Goal: Navigation & Orientation: Find specific page/section

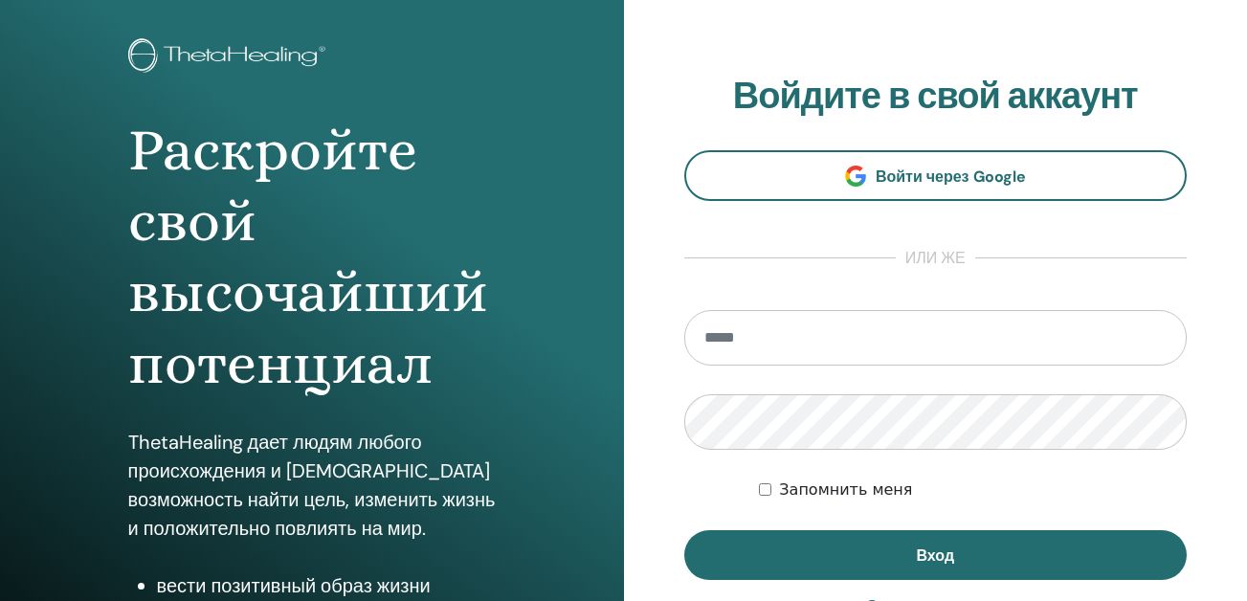
scroll to position [96, 0]
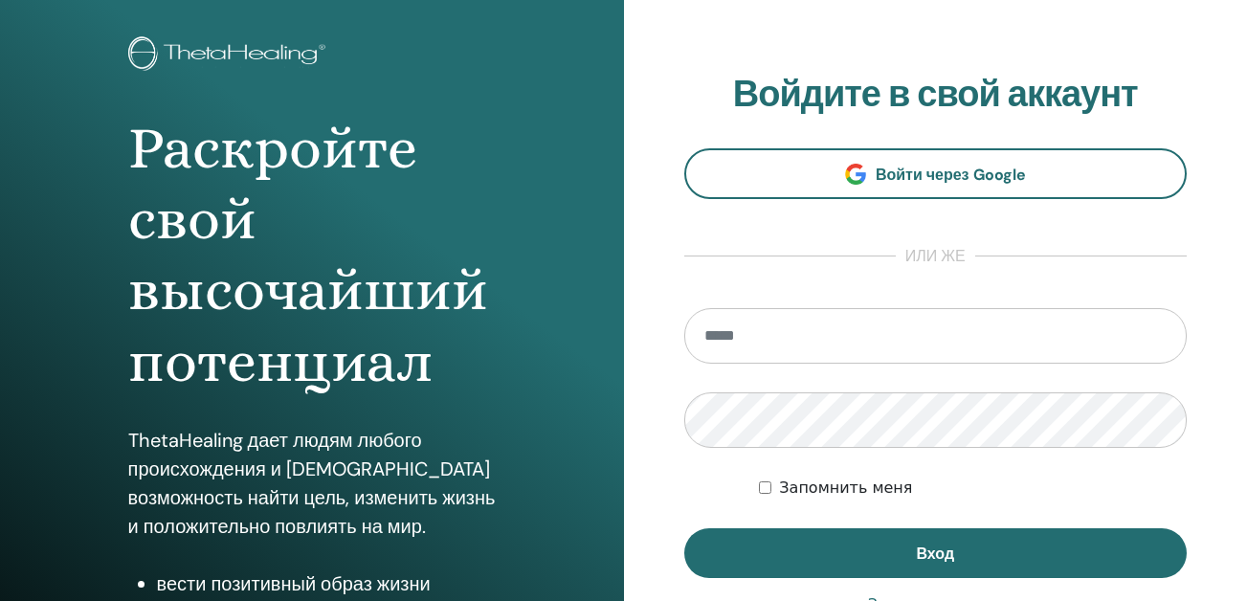
click at [828, 340] on input "email" at bounding box center [935, 336] width 503 height 56
type input "**********"
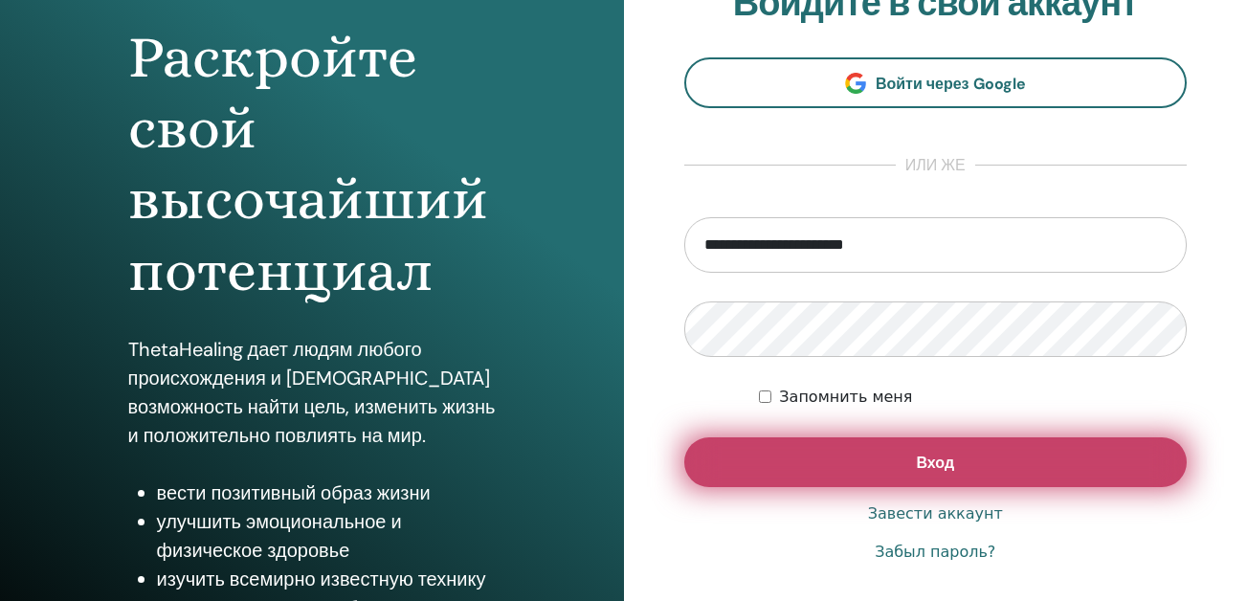
scroll to position [191, 0]
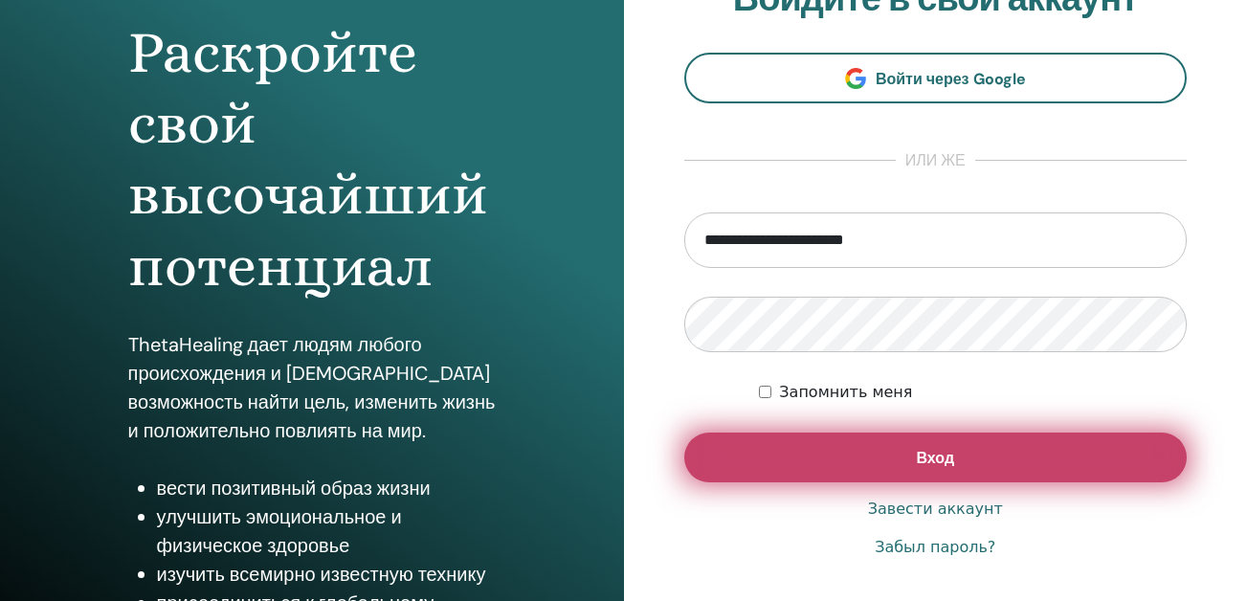
click at [854, 450] on button "Вход" at bounding box center [935, 458] width 503 height 50
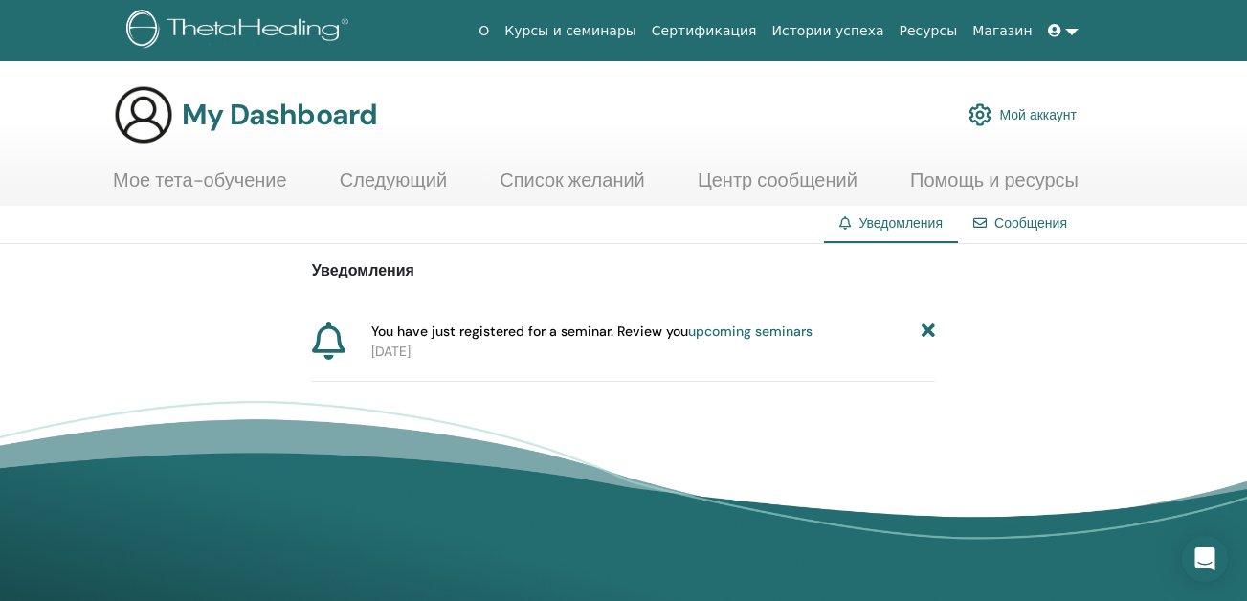
click at [642, 27] on link "Курсы и семинары" at bounding box center [570, 30] width 147 height 35
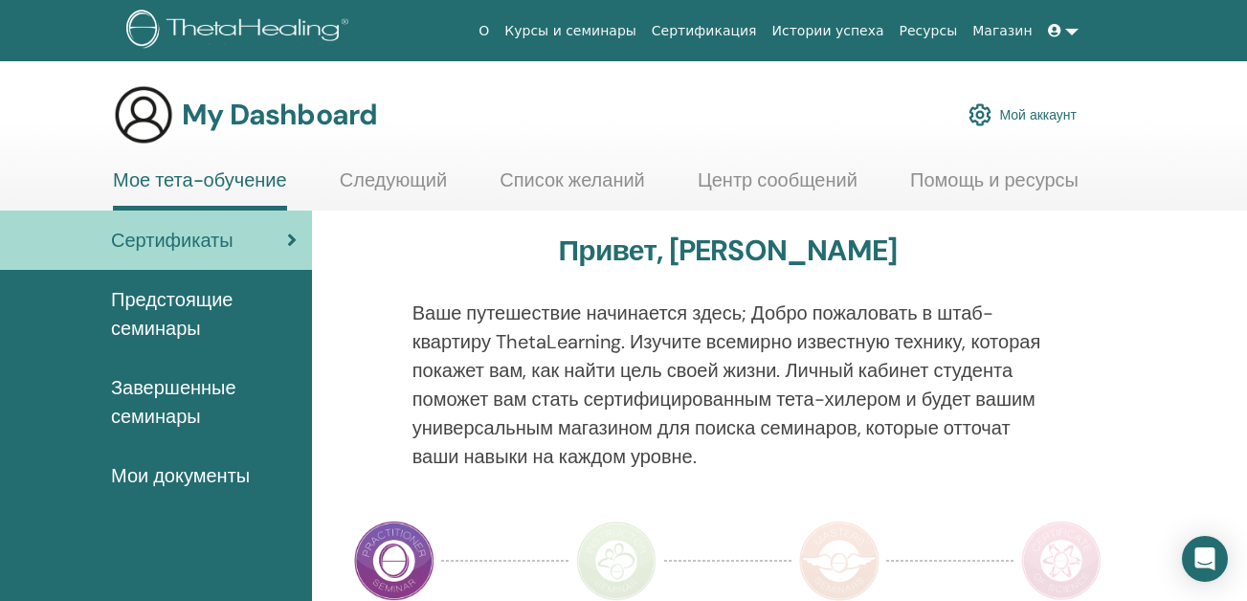
click at [189, 406] on span "Завершенные семинары" at bounding box center [204, 401] width 186 height 57
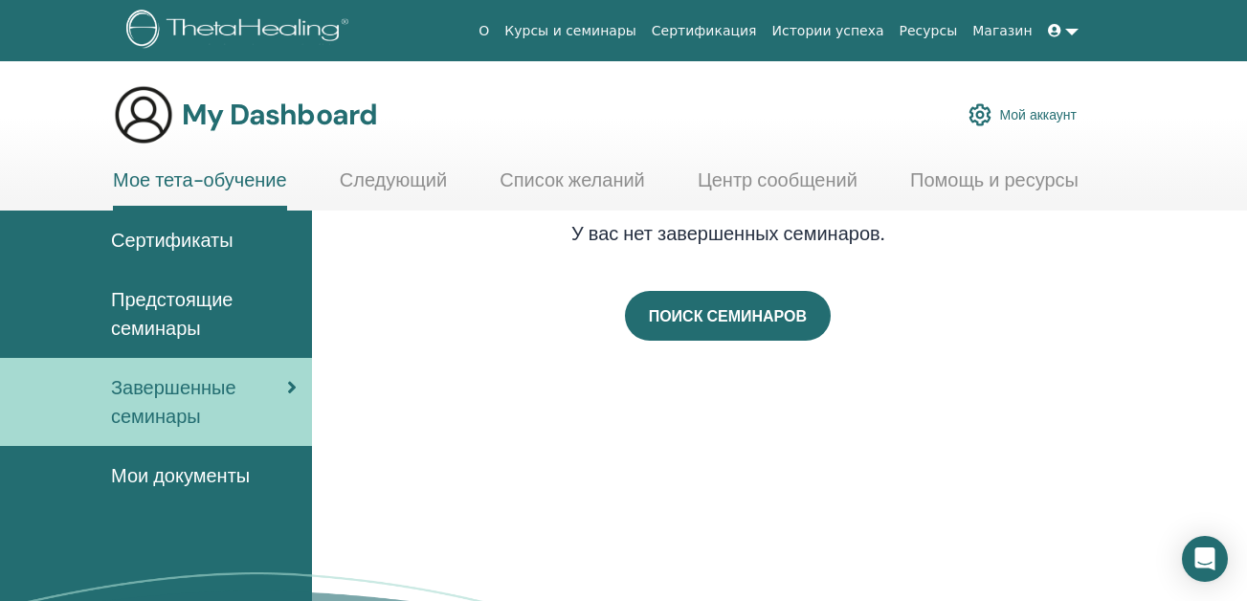
click at [199, 237] on span "Сертификаты" at bounding box center [172, 240] width 122 height 29
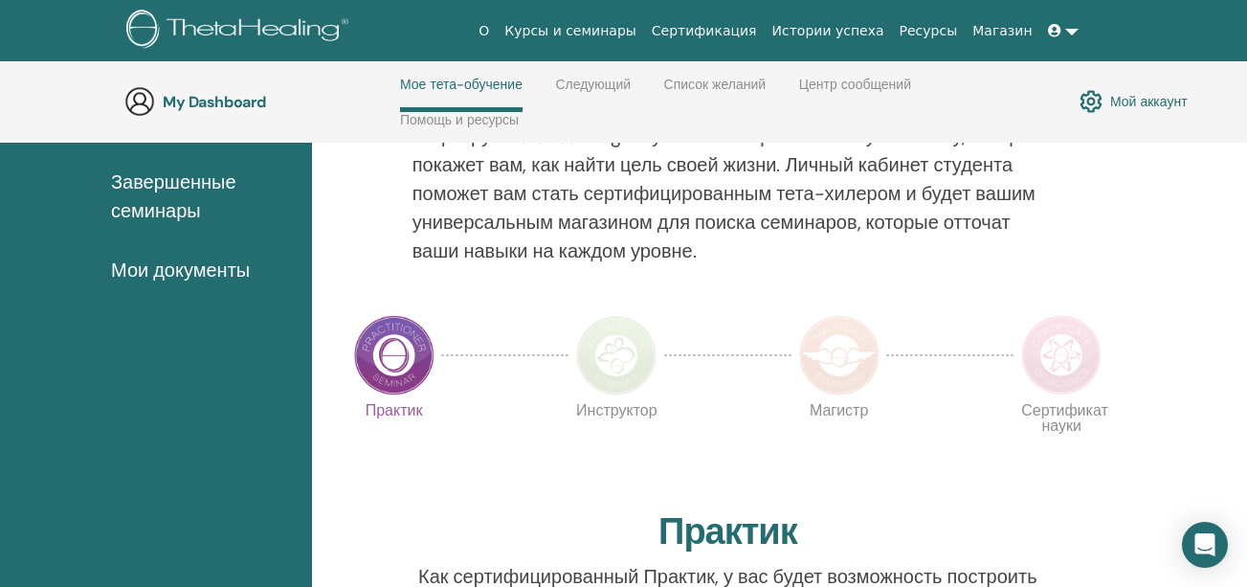
scroll to position [273, 0]
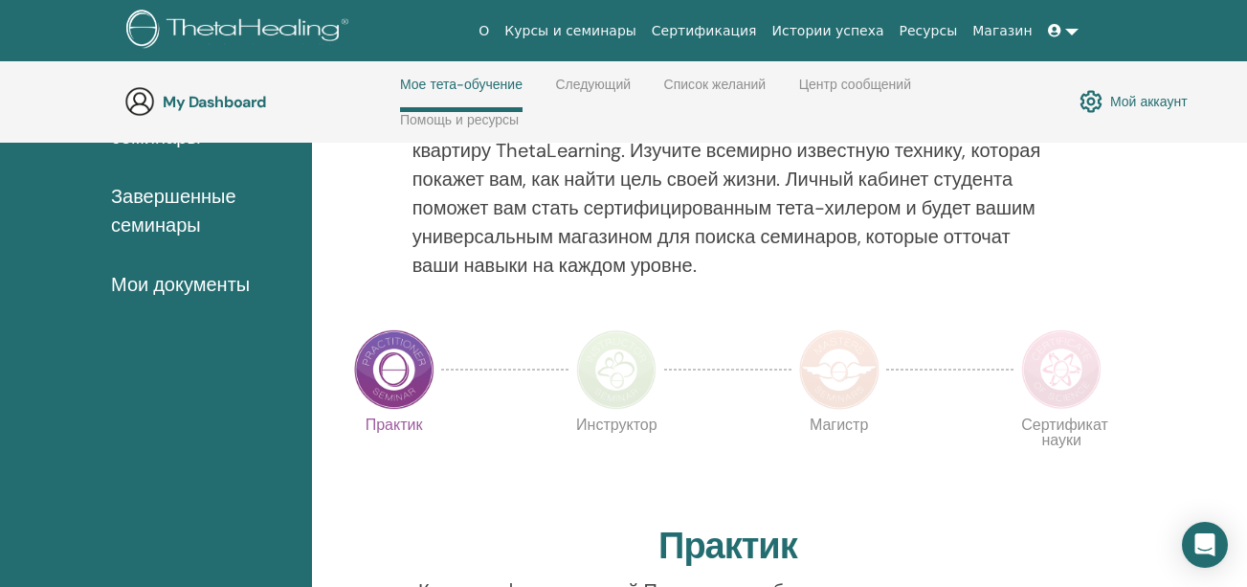
click at [410, 362] on img at bounding box center [394, 369] width 80 height 80
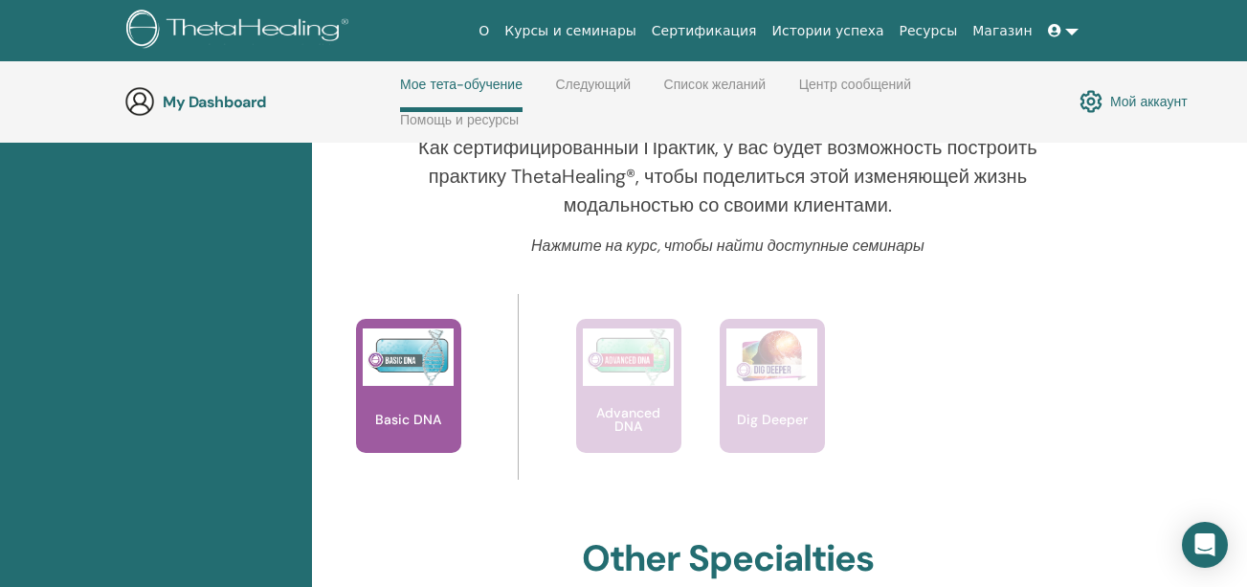
scroll to position [751, 0]
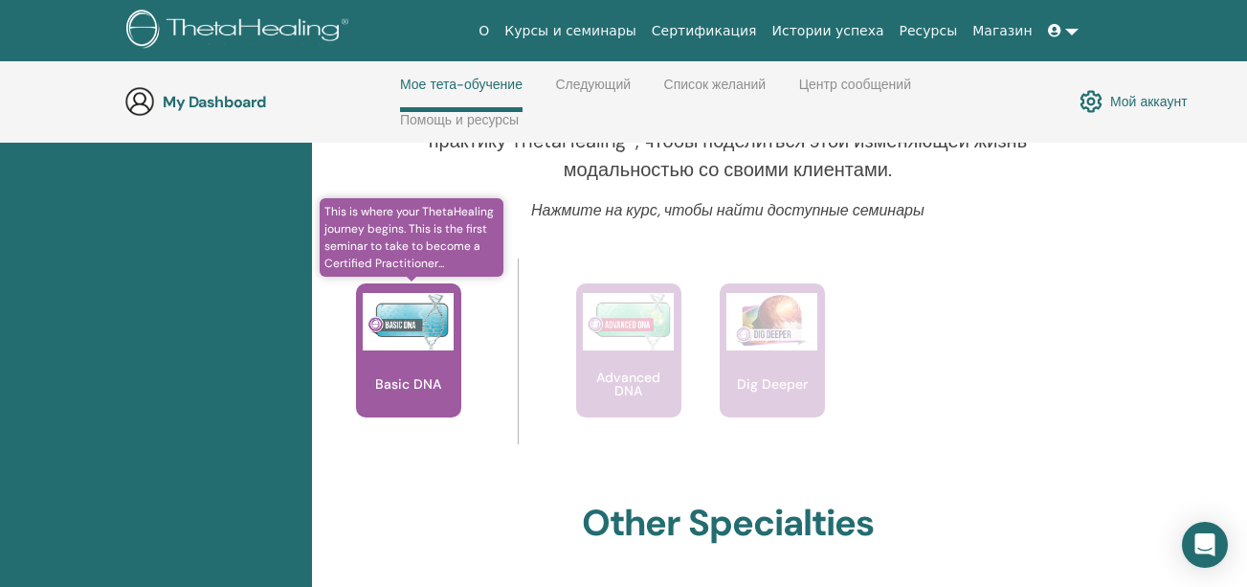
click at [410, 357] on div "Basic DNA" at bounding box center [408, 350] width 105 height 134
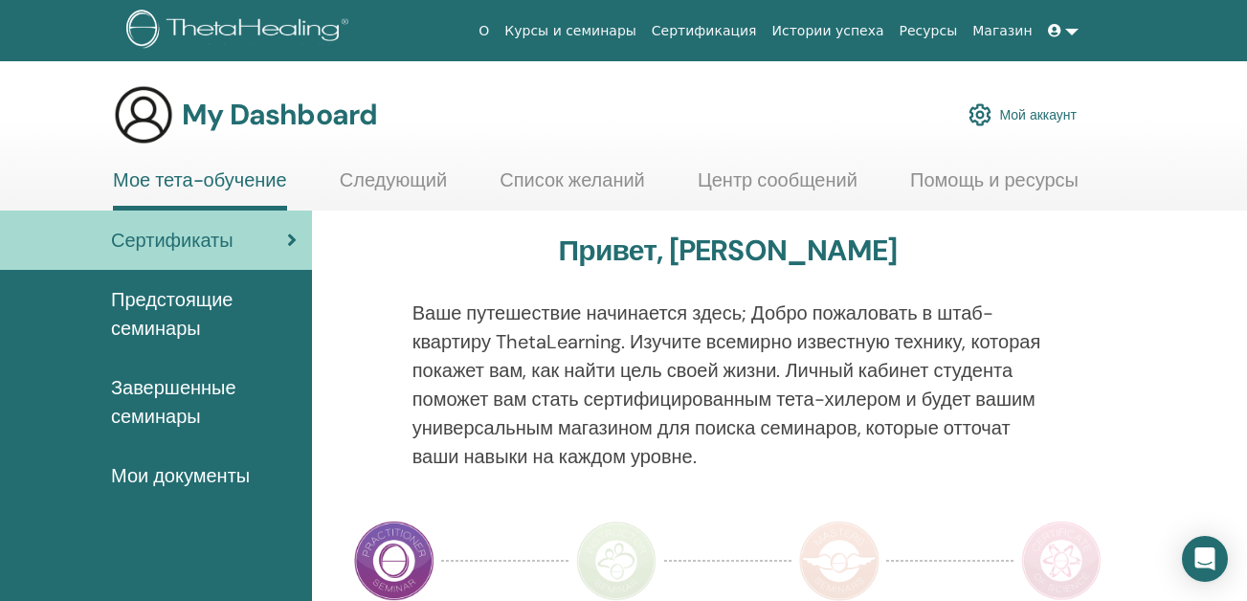
click at [170, 477] on span "Мои документы" at bounding box center [180, 475] width 139 height 29
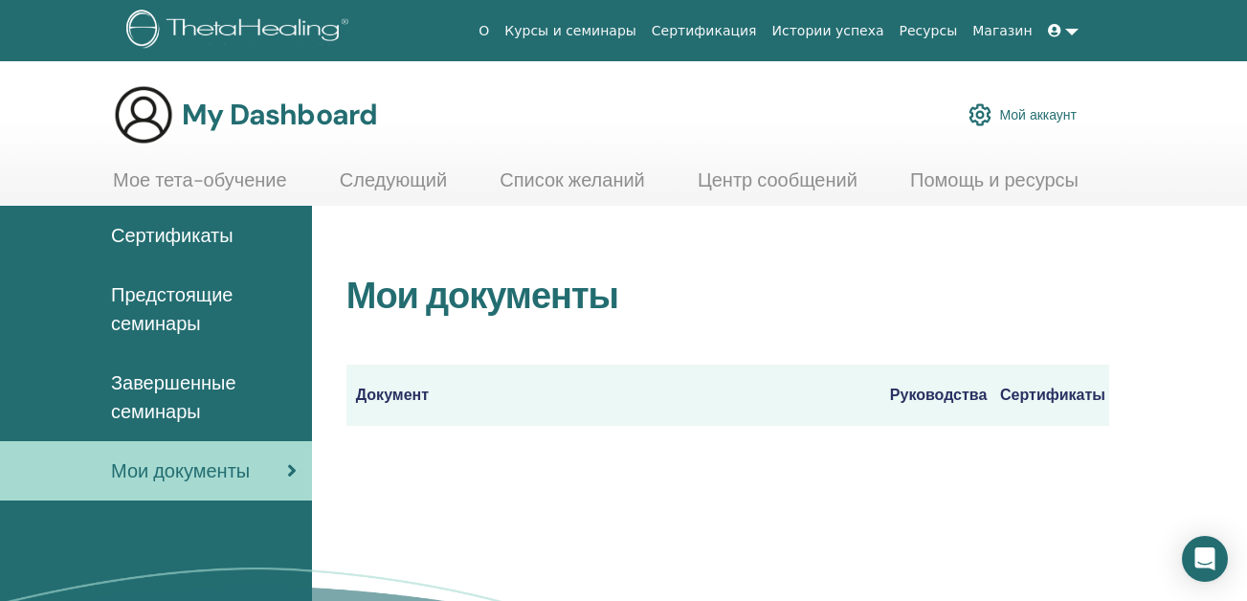
click at [1030, 393] on th "Сертификаты" at bounding box center [1049, 395] width 119 height 61
click at [215, 227] on span "Сертификаты" at bounding box center [172, 235] width 122 height 29
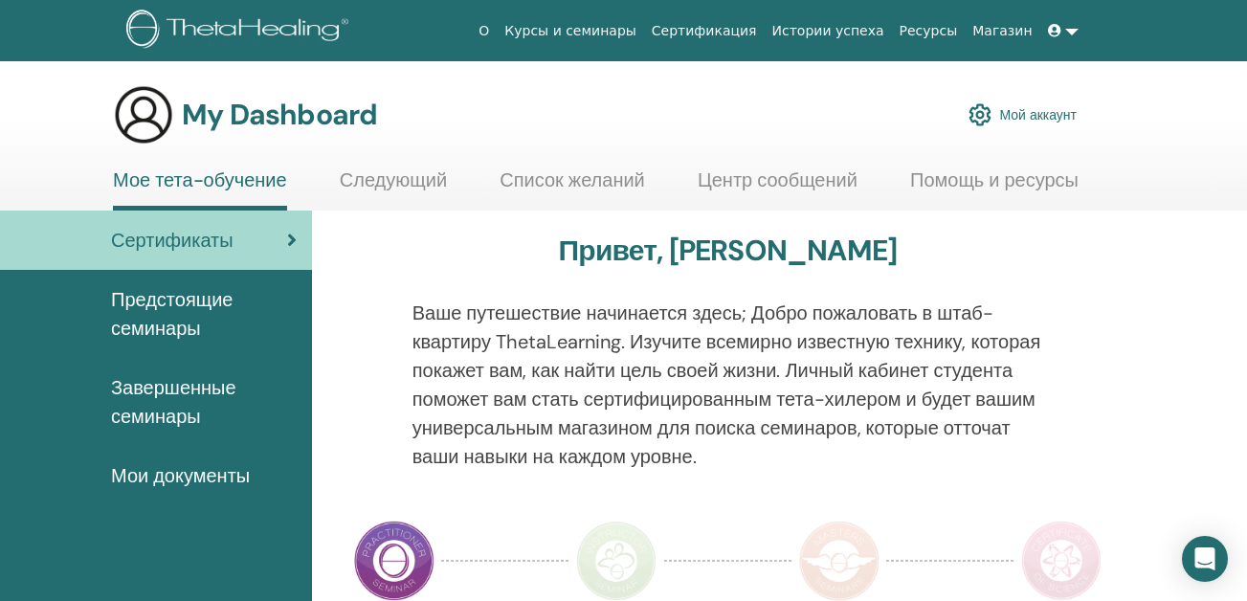
click at [1076, 20] on link at bounding box center [1063, 30] width 46 height 35
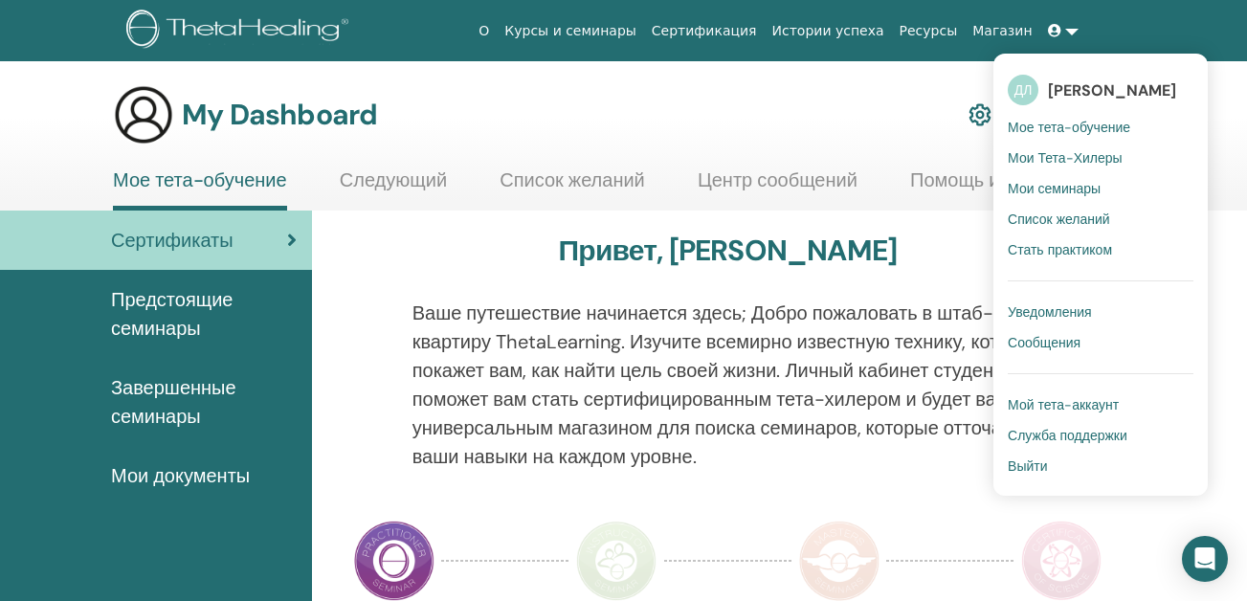
click at [1073, 157] on span "Мои Тета-Хилеры" at bounding box center [1065, 157] width 115 height 17
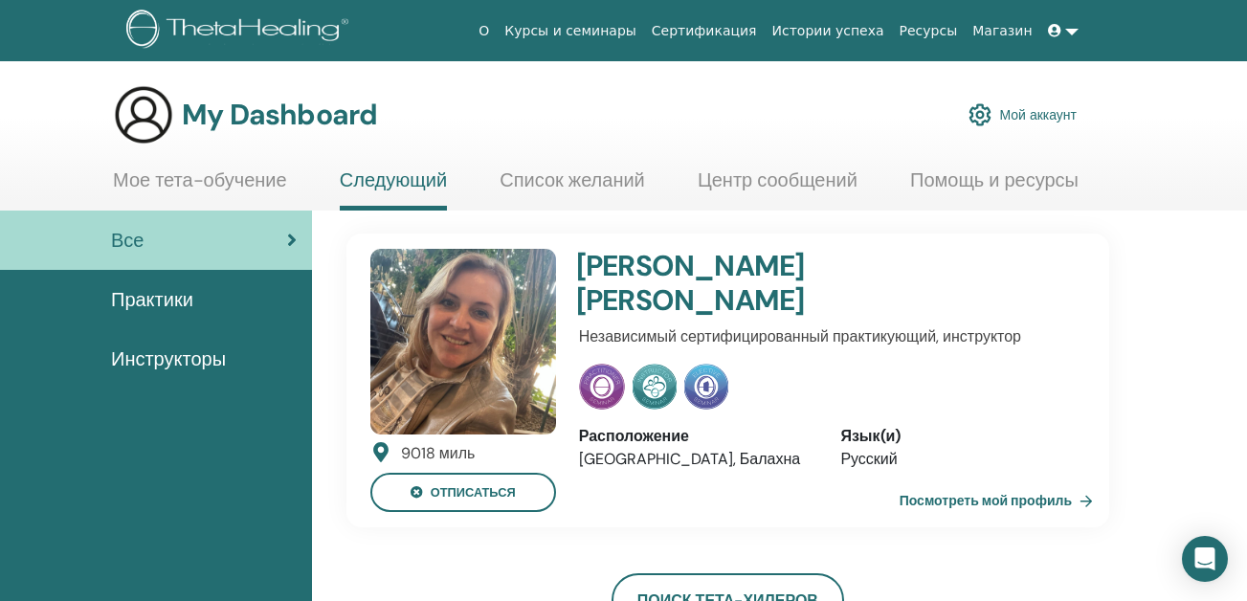
click at [209, 171] on link "Мое тета-обучение" at bounding box center [200, 186] width 174 height 37
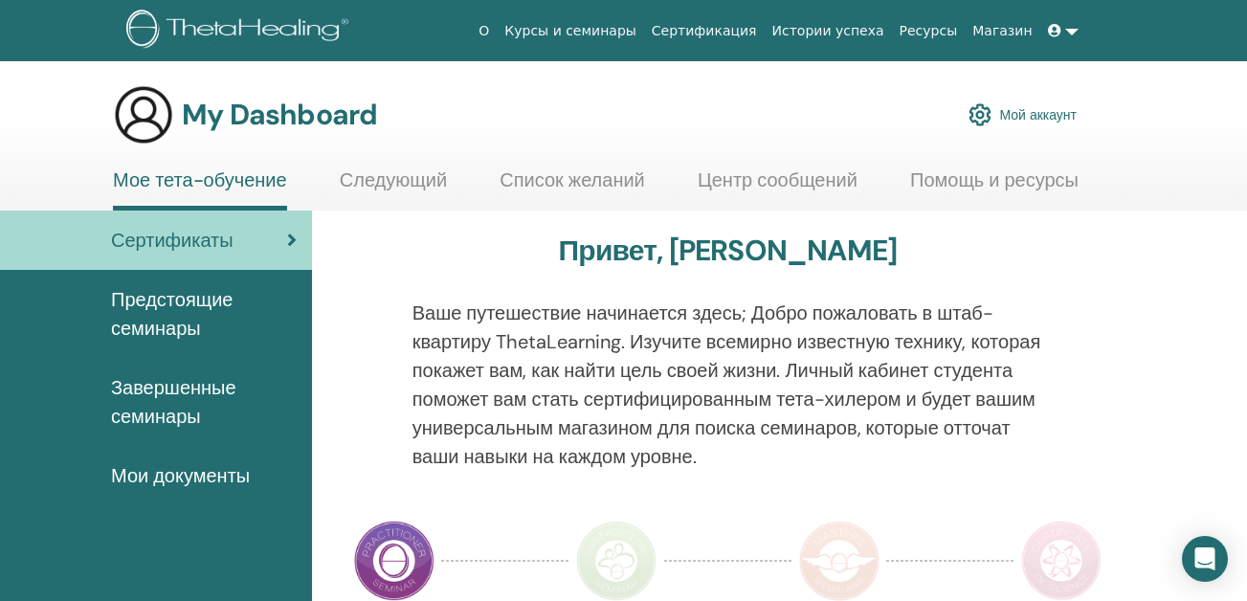
click at [175, 382] on span "Завершенные семинары" at bounding box center [204, 401] width 186 height 57
